Goal: Transaction & Acquisition: Purchase product/service

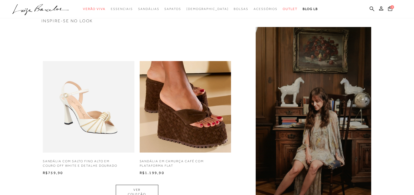
scroll to position [394, 0]
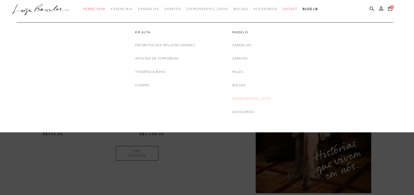
click at [244, 98] on link "[DEMOGRAPHIC_DATA]" at bounding box center [251, 99] width 39 height 6
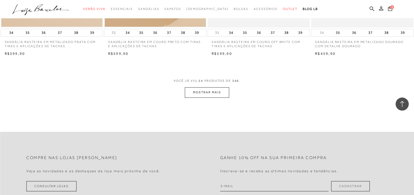
scroll to position [1103, 0]
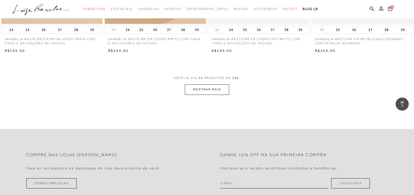
click at [206, 90] on button "MOSTRAR MAIS" at bounding box center [207, 90] width 44 height 10
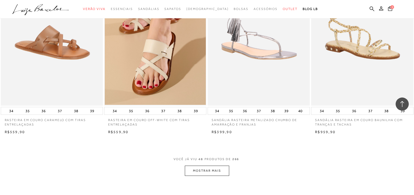
scroll to position [2179, 0]
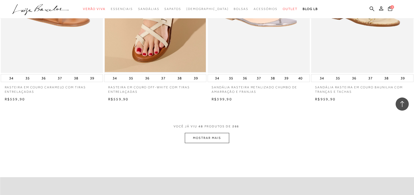
click at [200, 138] on button "MOSTRAR MAIS" at bounding box center [207, 138] width 44 height 10
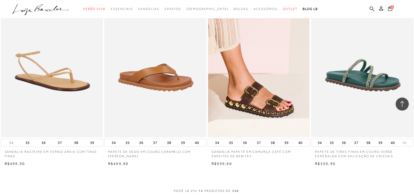
scroll to position [3308, 0]
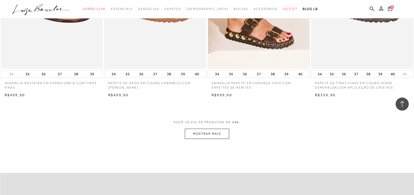
click at [200, 138] on button "MOSTRAR MAIS" at bounding box center [207, 134] width 44 height 10
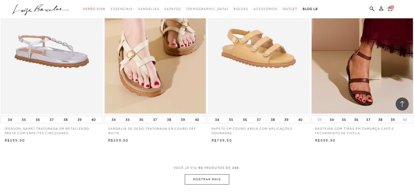
scroll to position [4516, 0]
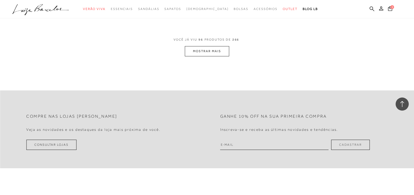
click at [208, 46] on span "VOCÊ JÁ VIU 96 PRODUTOS DE 266" at bounding box center [207, 41] width 67 height 9
click at [210, 51] on button "MOSTRAR MAIS" at bounding box center [207, 51] width 44 height 10
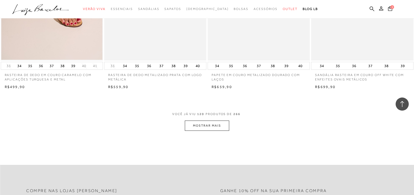
scroll to position [5671, 0]
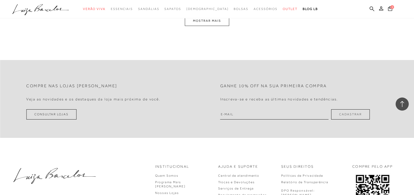
click at [204, 23] on button "MOSTRAR MAIS" at bounding box center [207, 21] width 44 height 10
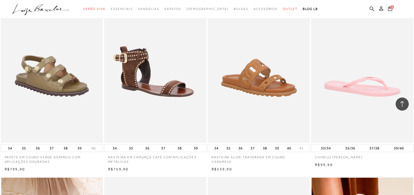
scroll to position [6796, 0]
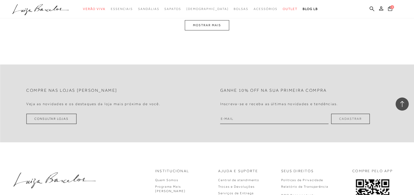
click at [215, 24] on button "MOSTRAR MAIS" at bounding box center [207, 25] width 44 height 10
